Goal: Task Accomplishment & Management: Use online tool/utility

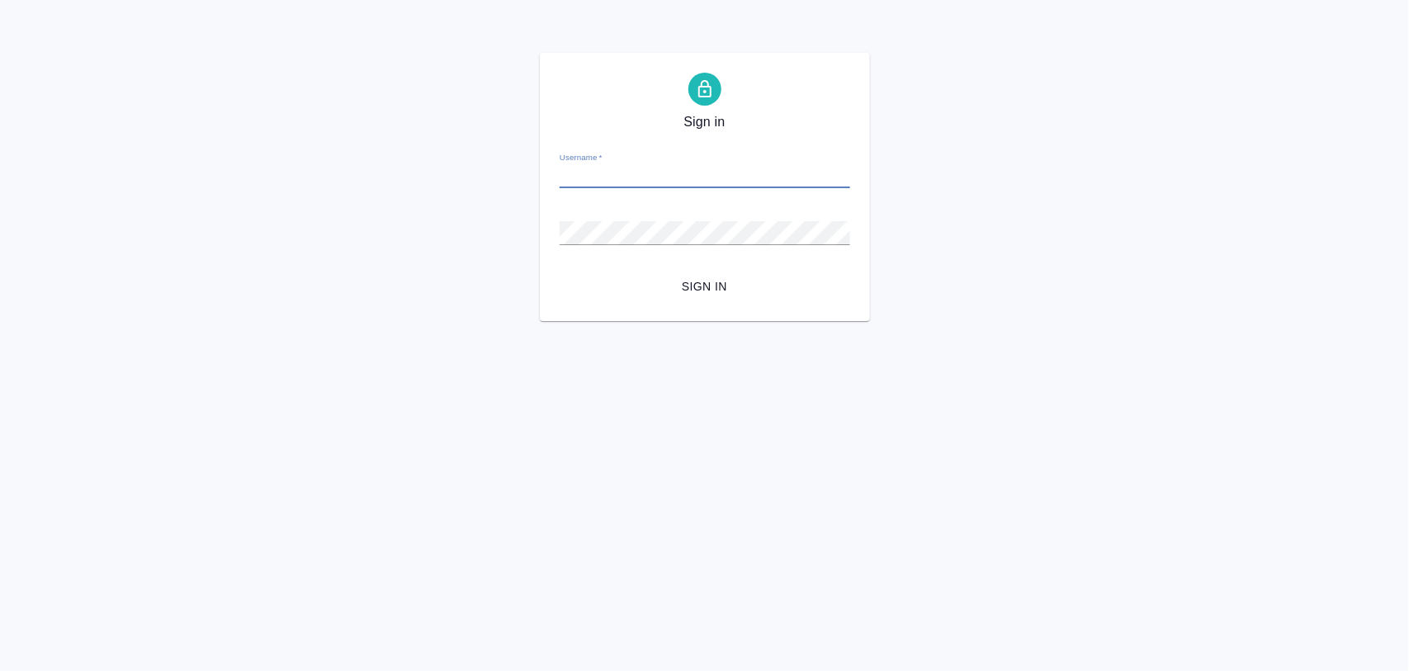
click at [601, 171] on input "Username   *" at bounding box center [705, 176] width 291 height 23
paste input "m.iglakov@awatera.com"
type input "m.iglakov@awatera.com"
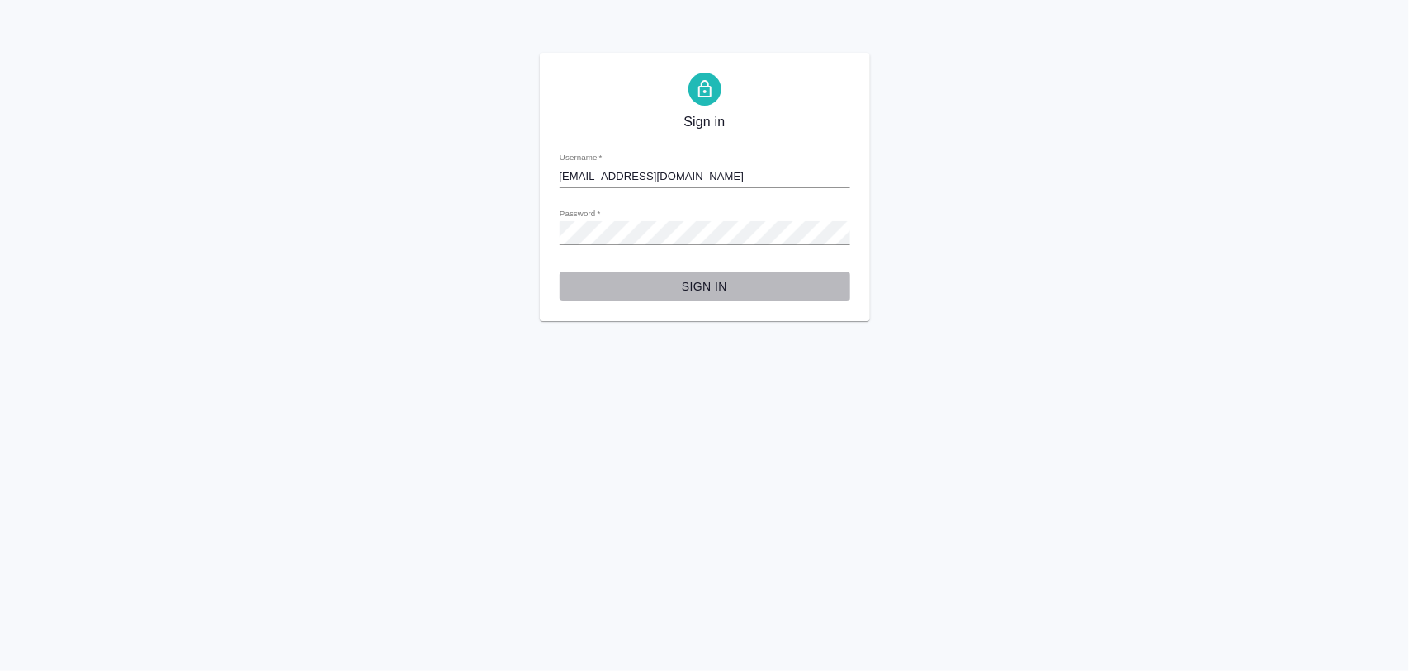
click at [578, 277] on span "Sign in" at bounding box center [705, 287] width 264 height 21
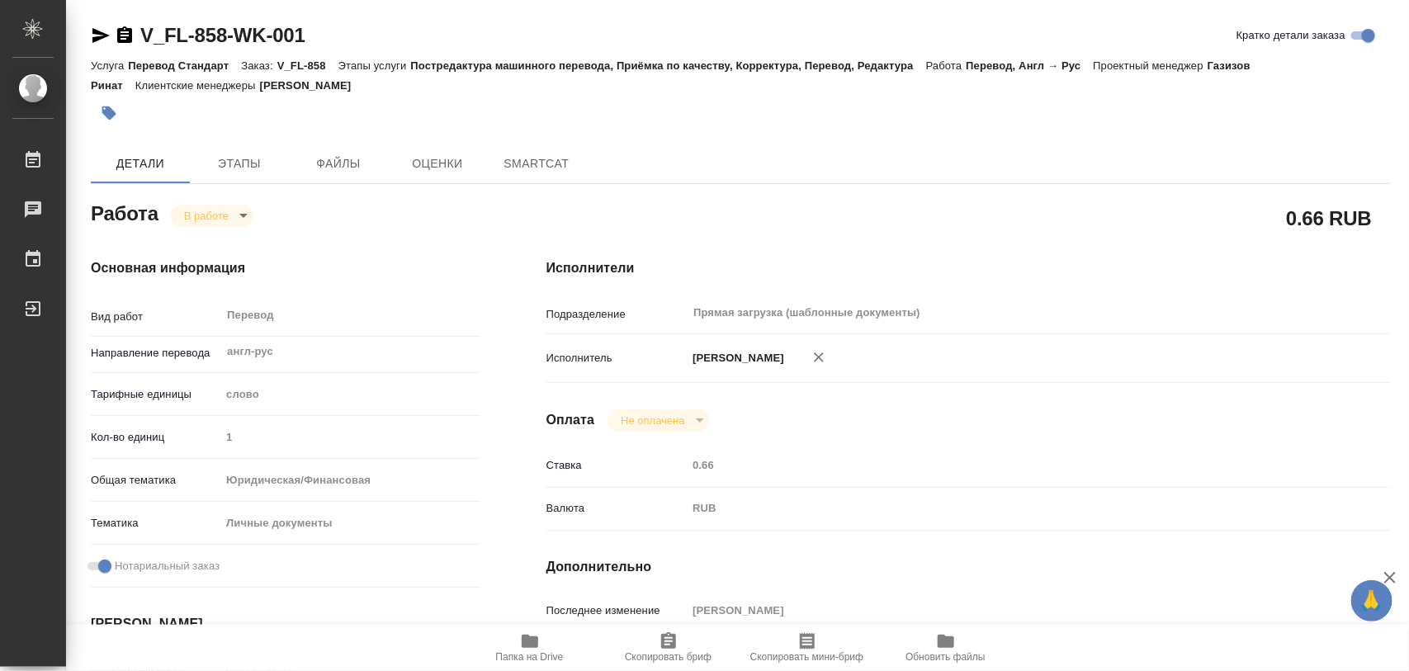
type textarea "x"
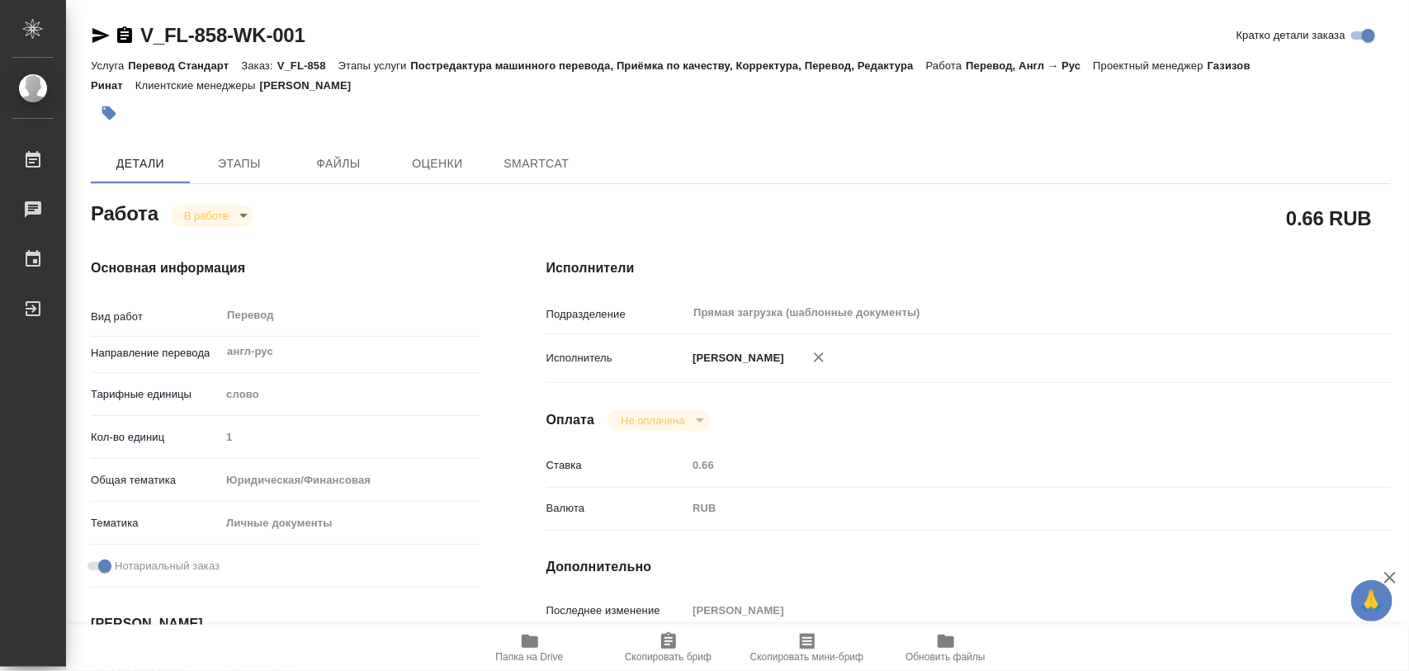
type textarea "x"
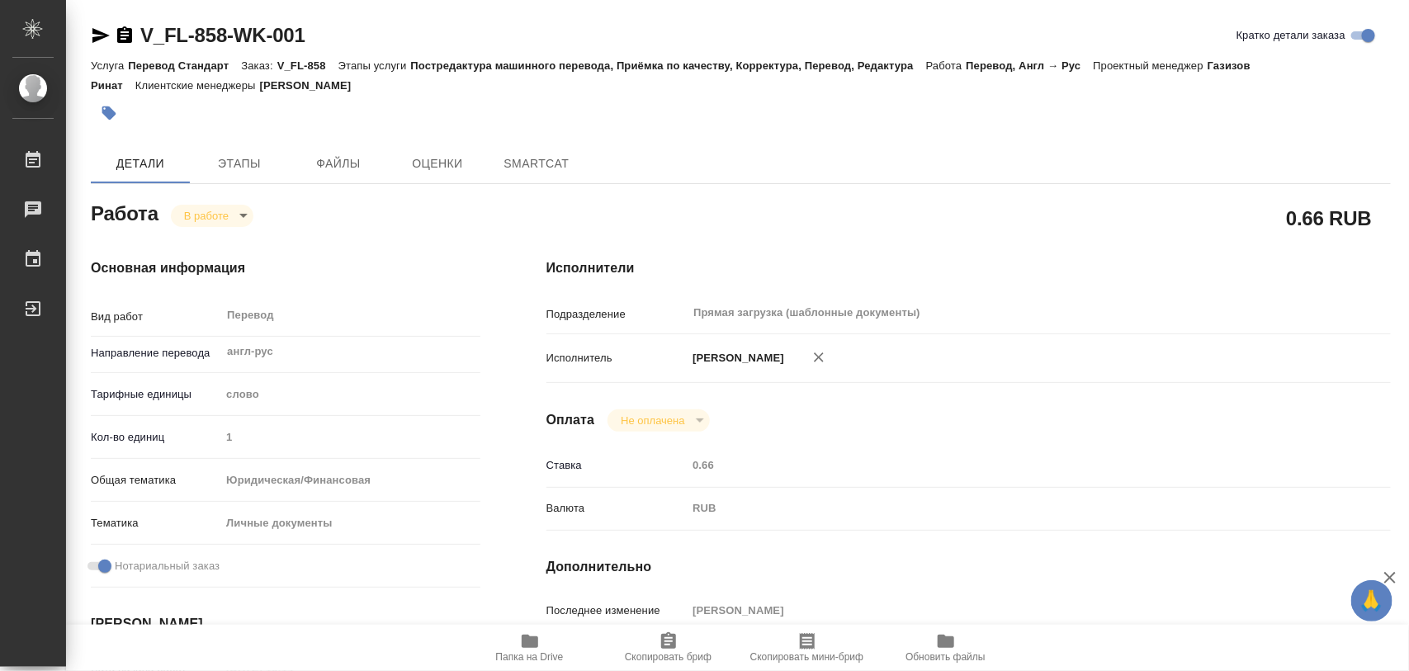
type textarea "x"
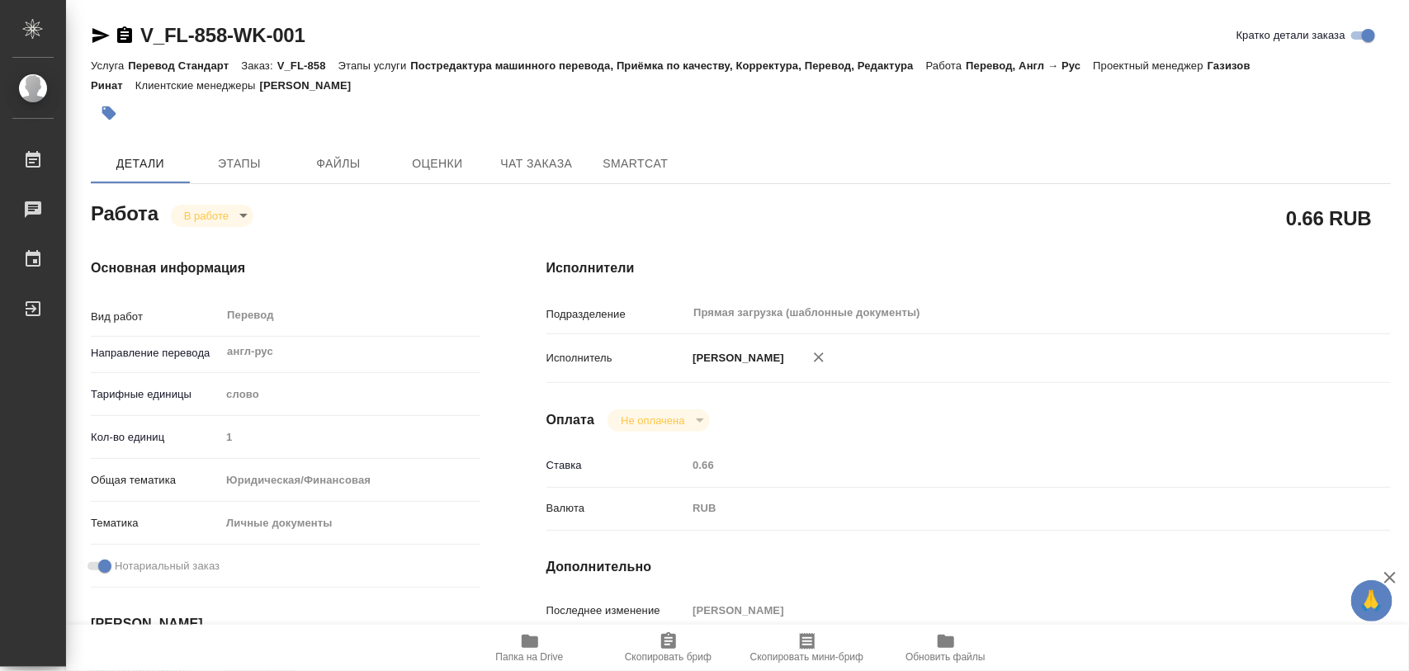
type textarea "x"
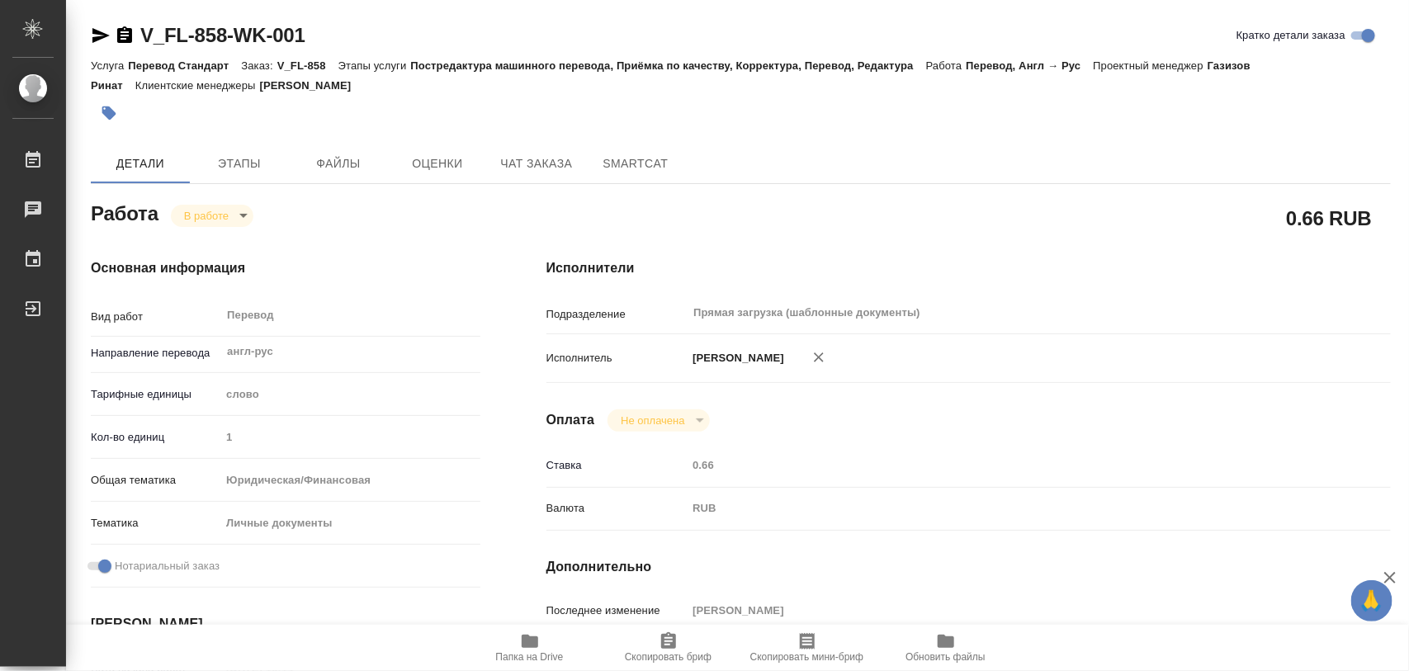
type textarea "x"
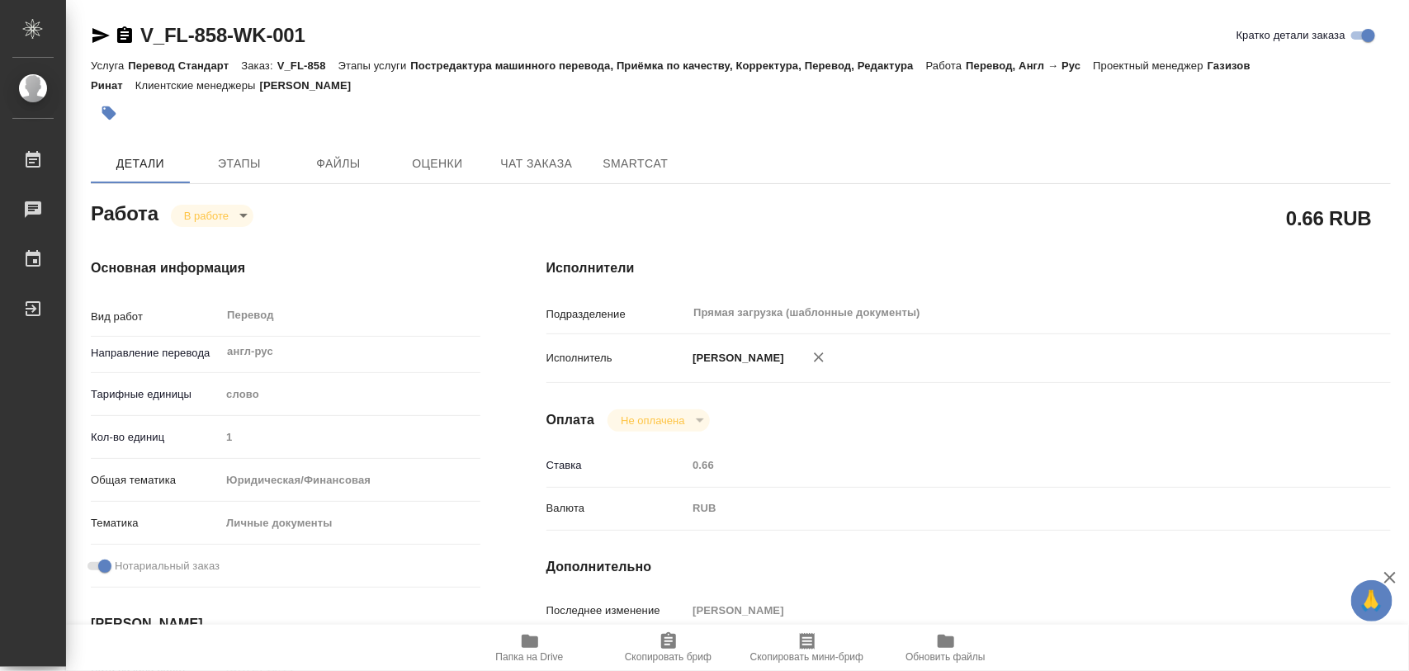
scroll to position [206, 0]
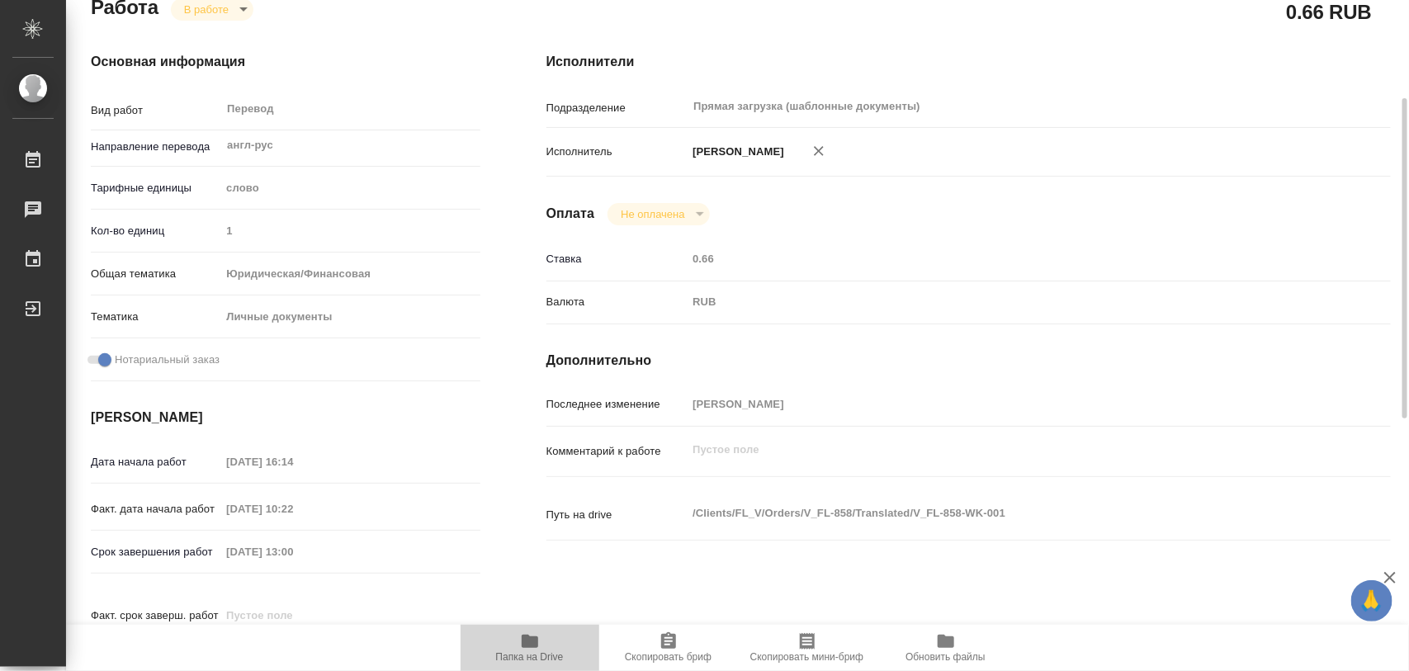
click at [539, 646] on span "Папка на Drive" at bounding box center [530, 647] width 119 height 31
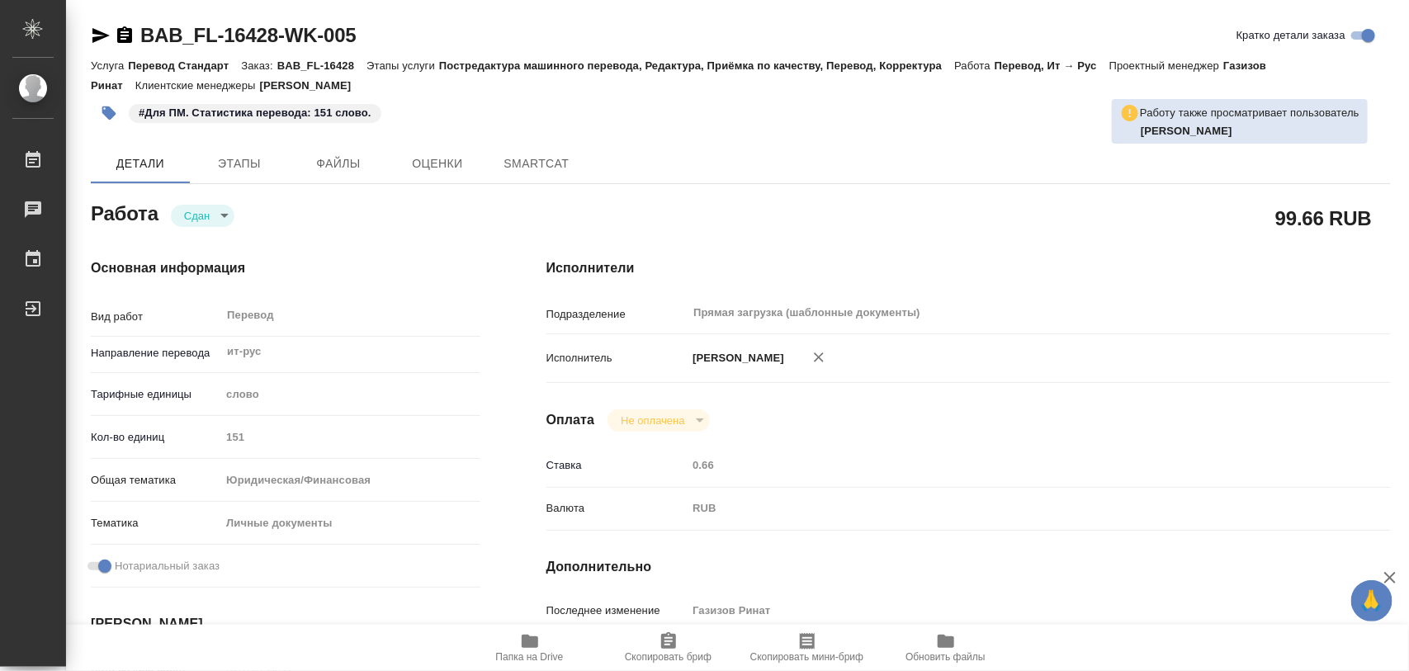
type textarea "x"
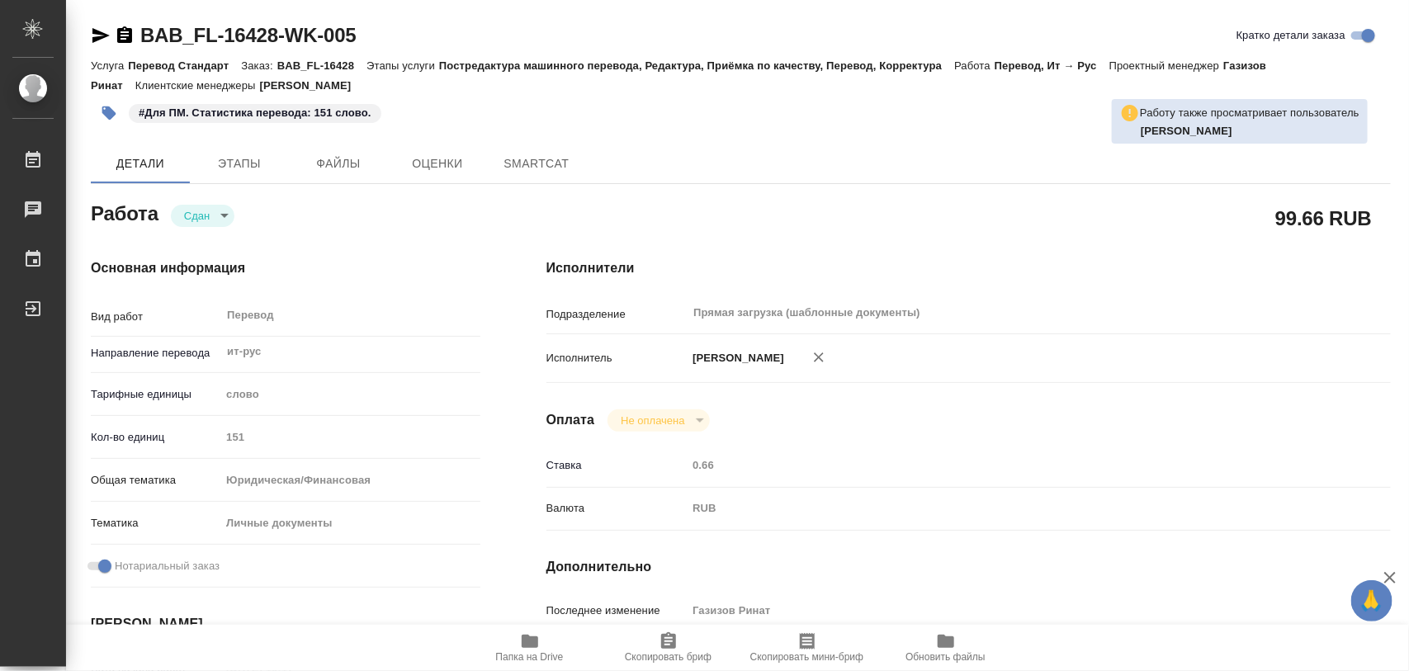
type textarea "x"
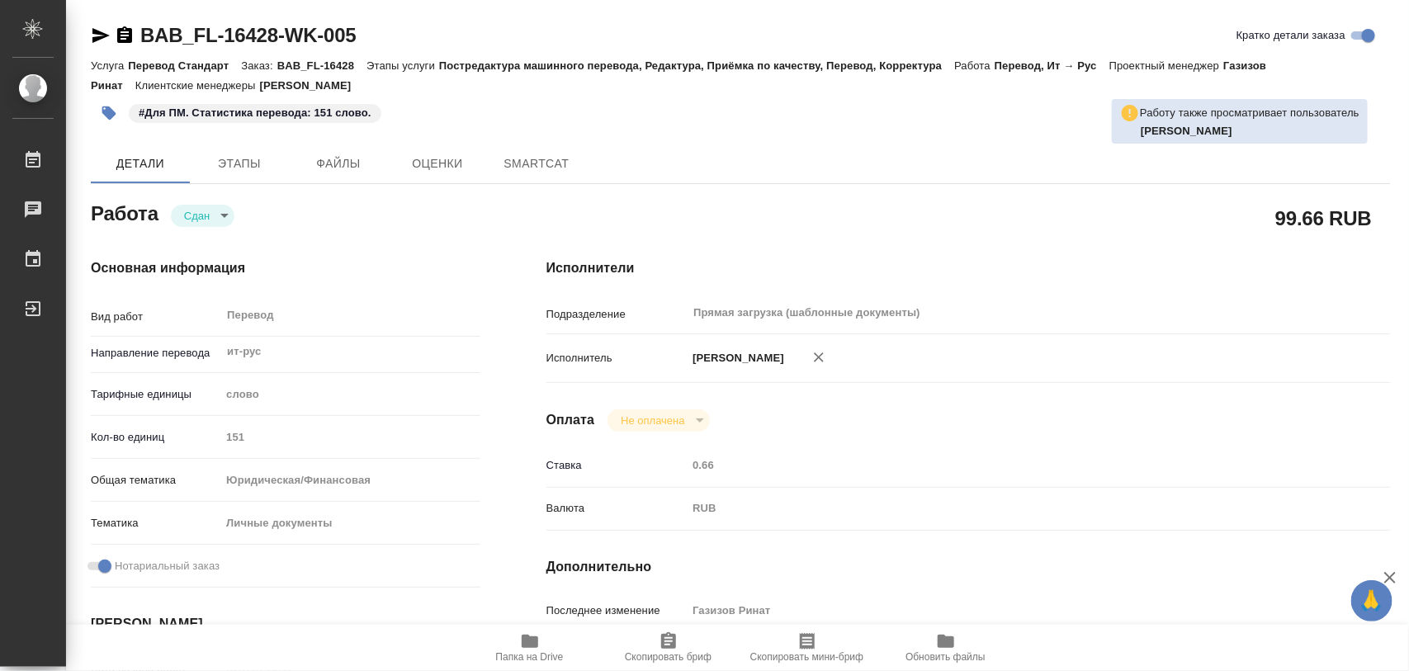
type textarea "x"
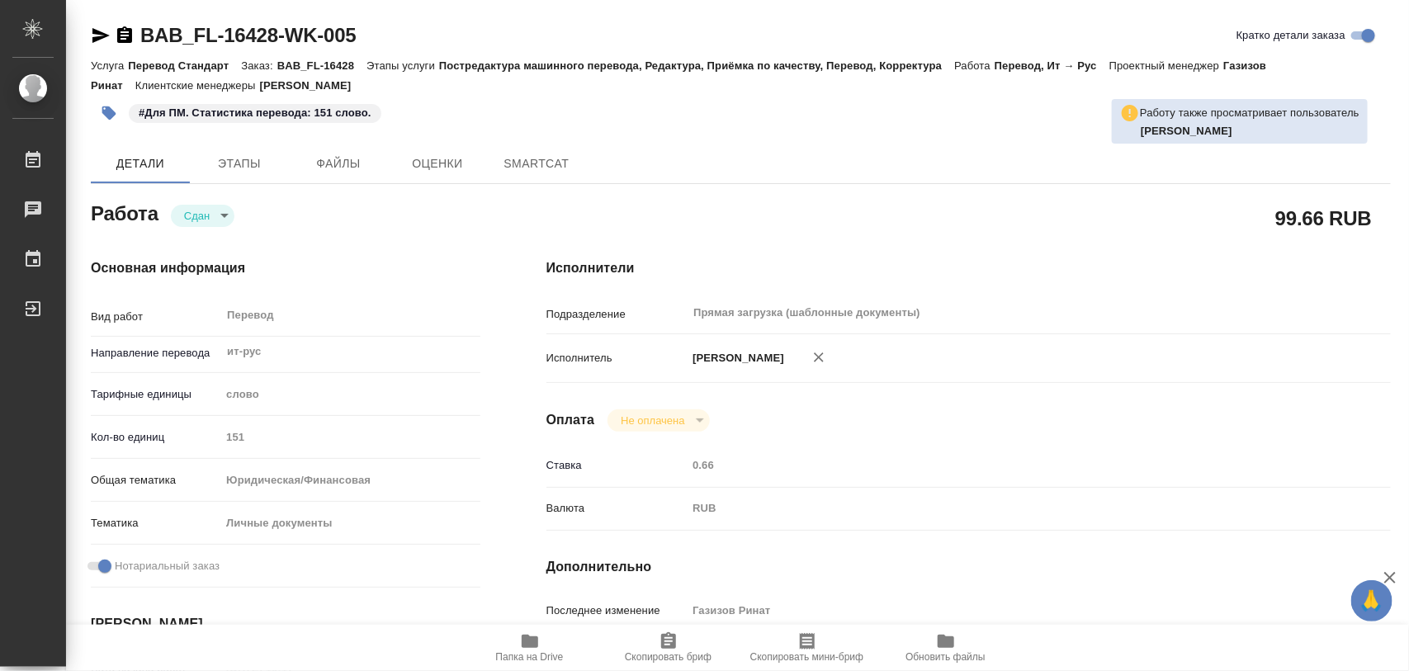
type textarea "x"
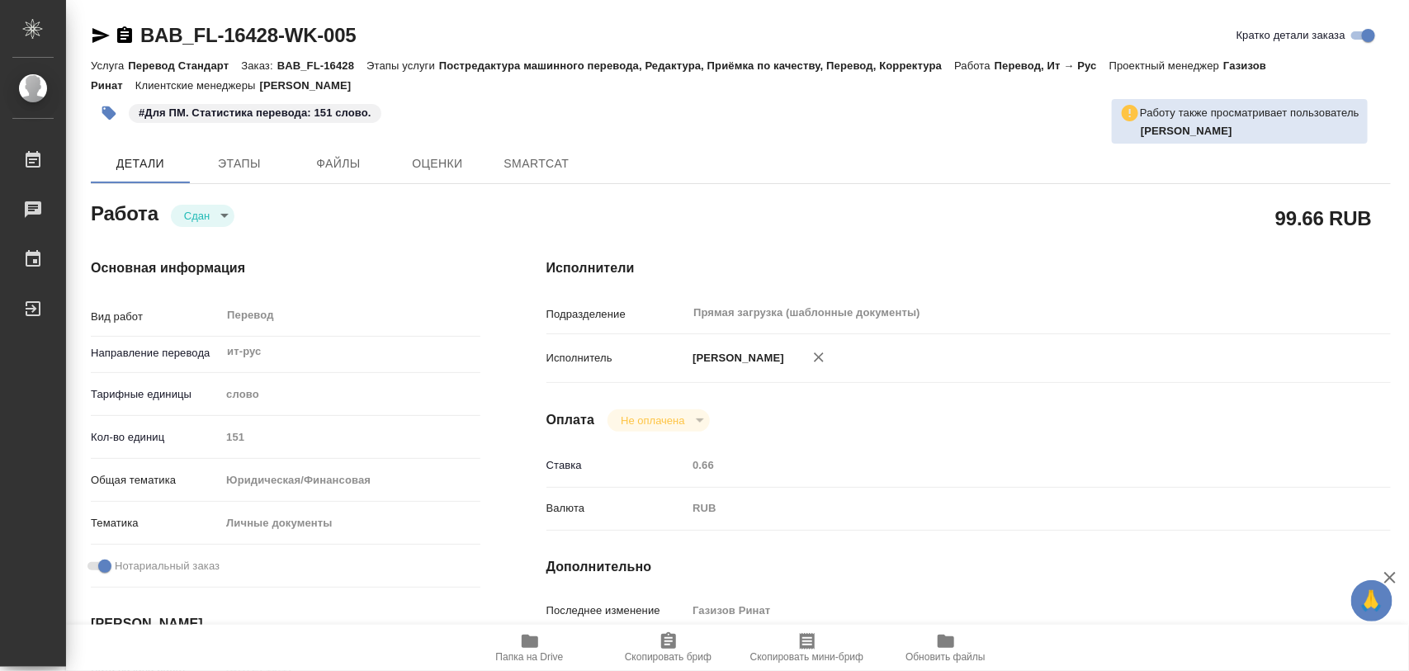
type textarea "x"
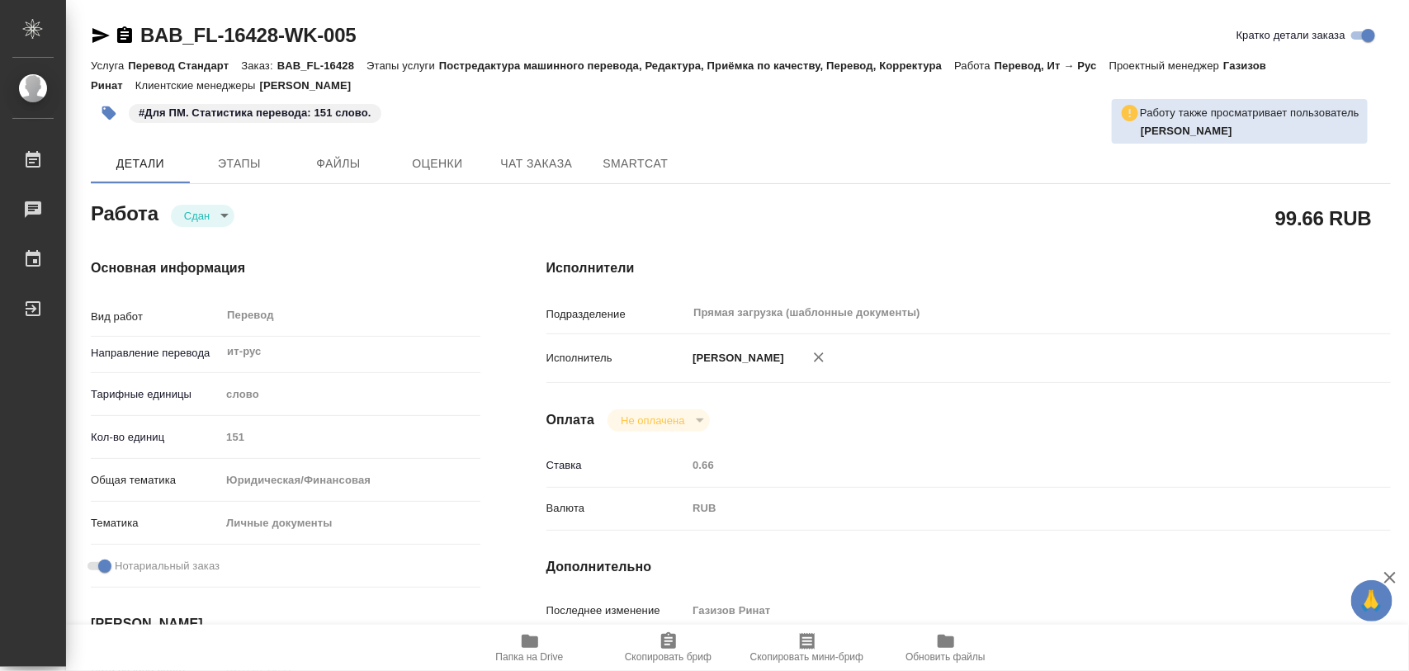
scroll to position [413, 0]
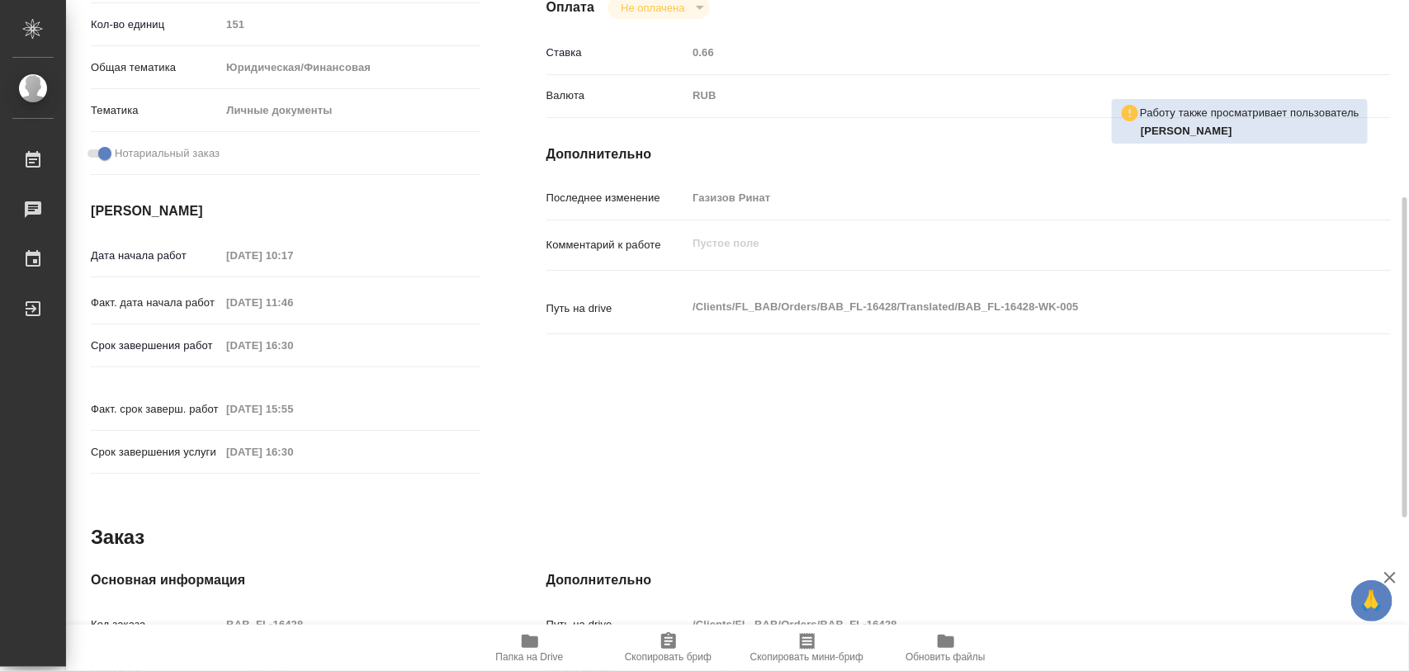
type textarea "x"
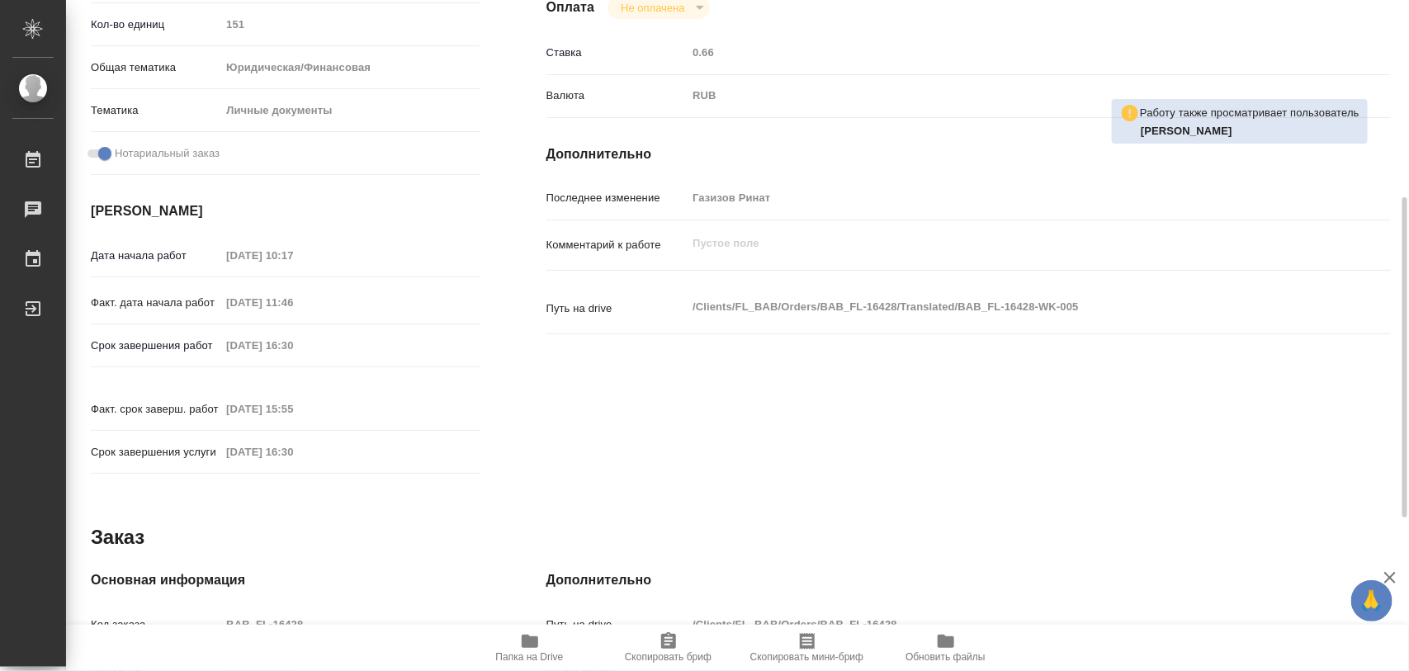
scroll to position [0, 0]
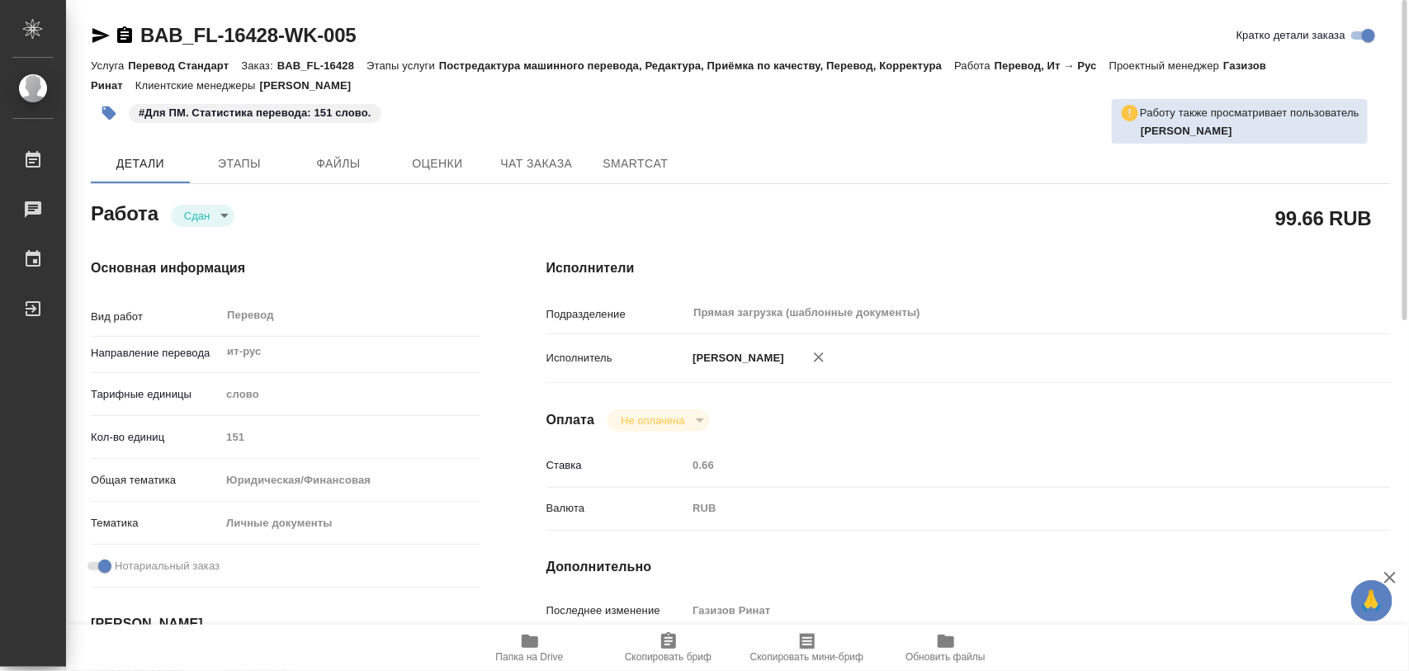
type textarea "x"
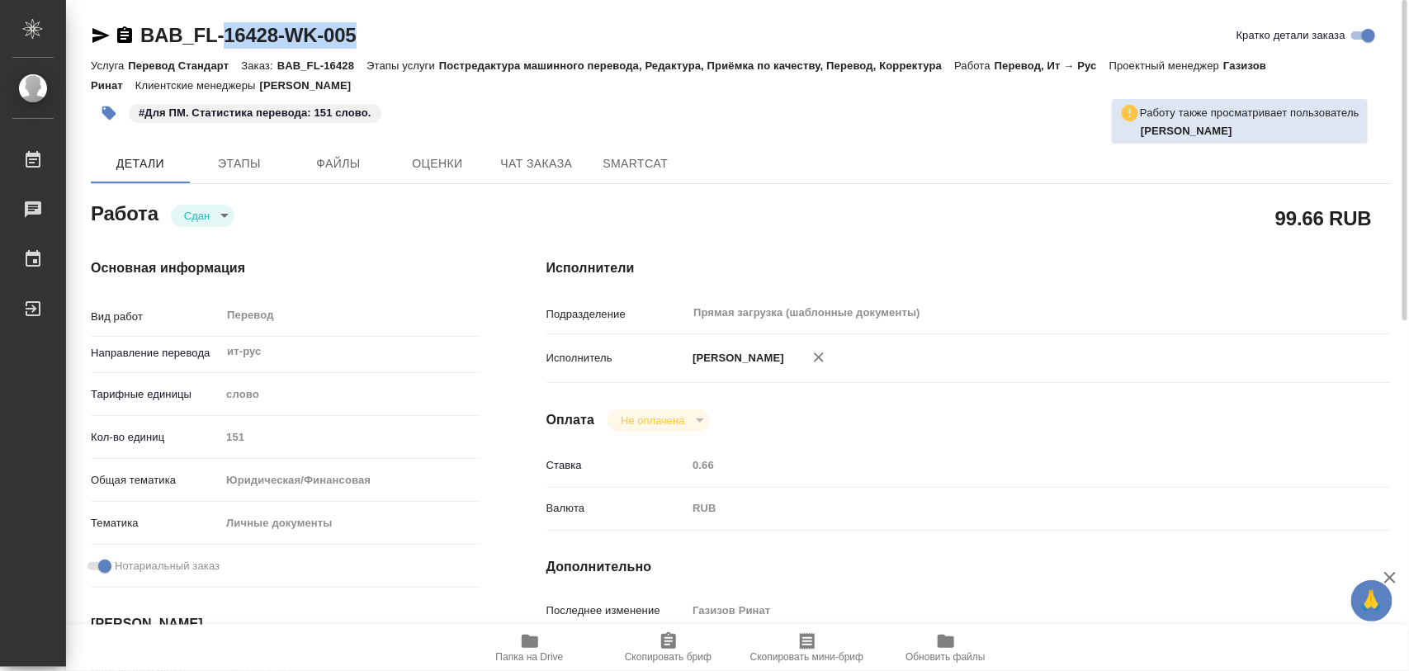
drag, startPoint x: 399, startPoint y: 36, endPoint x: 225, endPoint y: 40, distance: 174.3
click at [225, 40] on div "BAB_FL-16428-WK-005 Кратко детали заказа" at bounding box center [741, 35] width 1300 height 26
copy link "16428-WK-005"
